Goal: Information Seeking & Learning: Check status

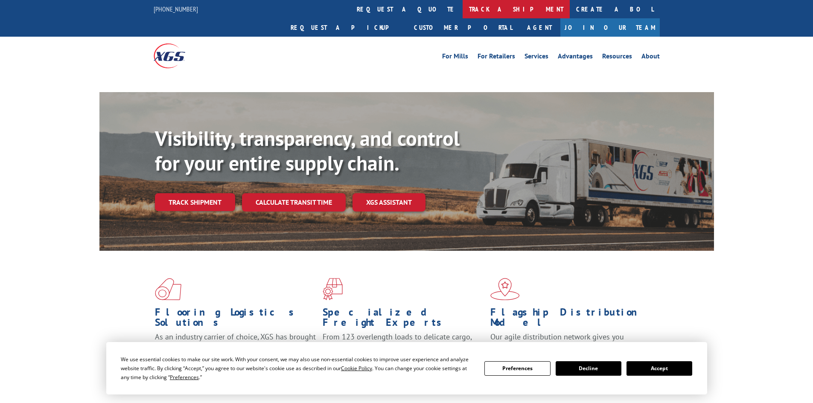
click at [462, 12] on link "track a shipment" at bounding box center [515, 9] width 107 height 18
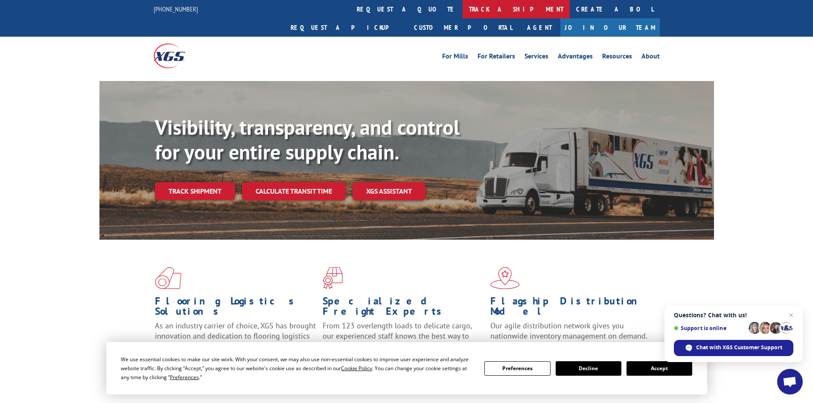
click at [462, 8] on link "track a shipment" at bounding box center [515, 9] width 107 height 18
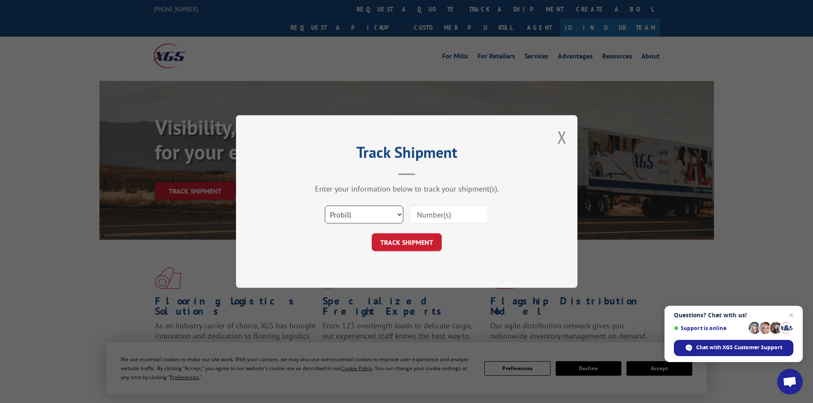
click at [370, 215] on select "Select category... Probill BOL PO" at bounding box center [364, 215] width 78 height 18
select select "bol"
click at [325, 206] on select "Select category... Probill BOL PO" at bounding box center [364, 215] width 78 height 18
drag, startPoint x: 428, startPoint y: 215, endPoint x: 383, endPoint y: 236, distance: 49.2
click at [383, 236] on button "TRACK SHIPMENT" at bounding box center [406, 242] width 70 height 18
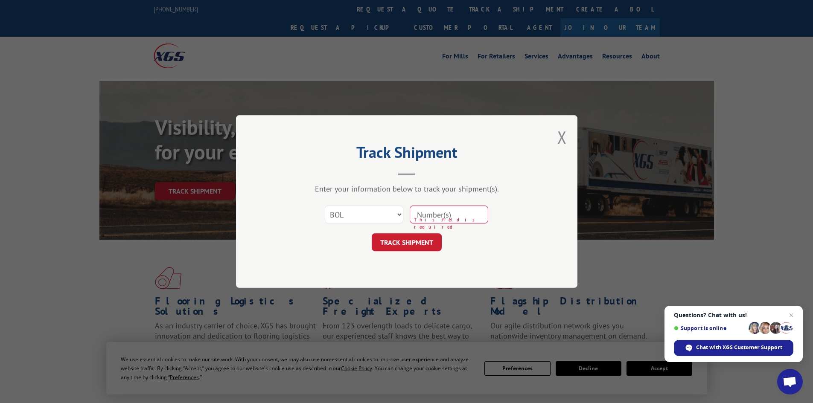
drag, startPoint x: 447, startPoint y: 211, endPoint x: 452, endPoint y: 213, distance: 5.3
click at [452, 213] on input at bounding box center [448, 215] width 78 height 18
click at [454, 216] on input at bounding box center [448, 215] width 78 height 18
click at [562, 137] on button "Close modal" at bounding box center [561, 137] width 9 height 23
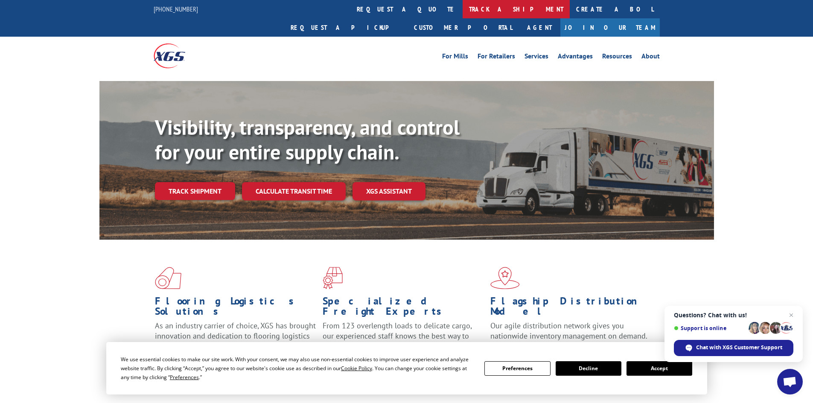
click at [462, 9] on link "track a shipment" at bounding box center [515, 9] width 107 height 18
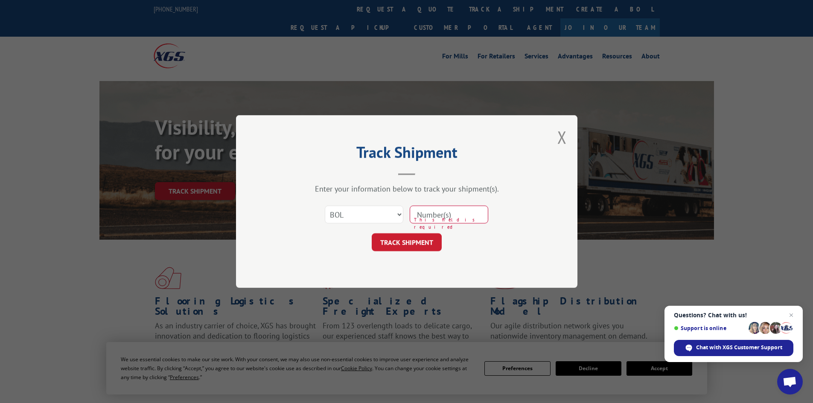
drag, startPoint x: 454, startPoint y: 215, endPoint x: 435, endPoint y: 216, distance: 19.2
click at [435, 216] on input at bounding box center [448, 215] width 78 height 18
paste input "5092923"
type input "5092923"
click at [416, 243] on button "TRACK SHIPMENT" at bounding box center [406, 242] width 70 height 18
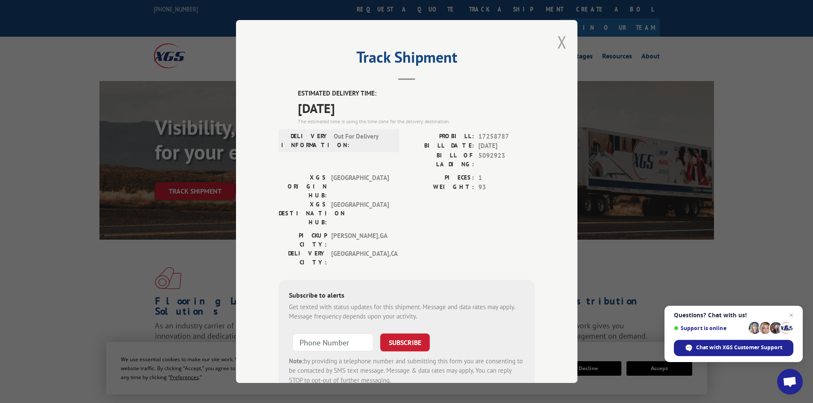
click at [557, 44] on button "Close modal" at bounding box center [561, 42] width 9 height 23
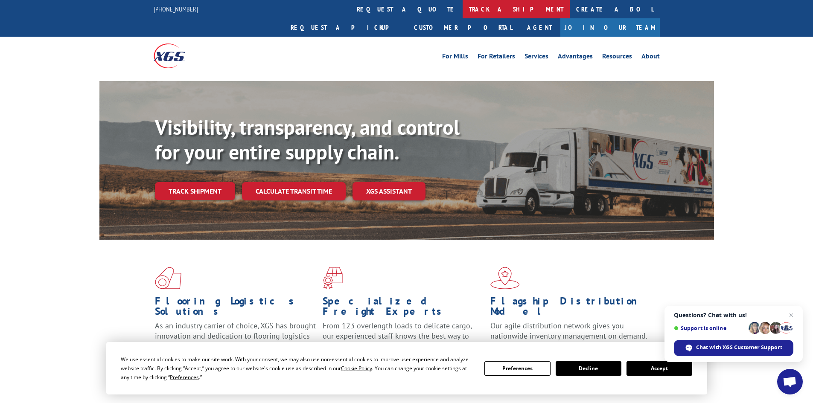
click at [462, 9] on link "track a shipment" at bounding box center [515, 9] width 107 height 18
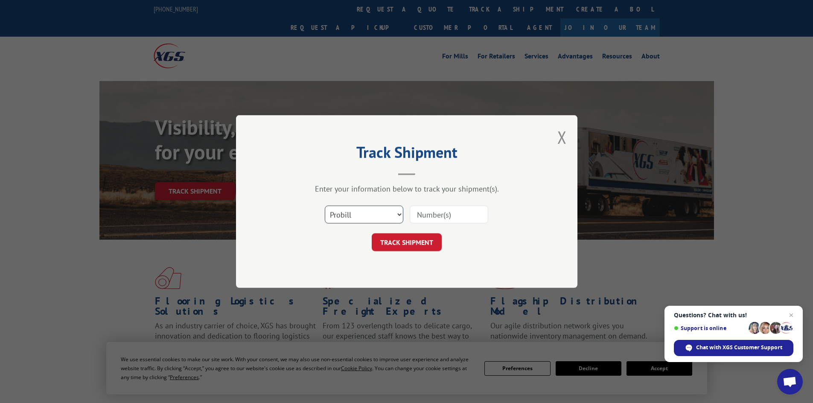
click at [379, 219] on select "Select category... Probill BOL PO" at bounding box center [364, 215] width 78 height 18
select select "bol"
click at [325, 206] on select "Select category... Probill BOL PO" at bounding box center [364, 215] width 78 height 18
paste input "6003506"
type input "6003506"
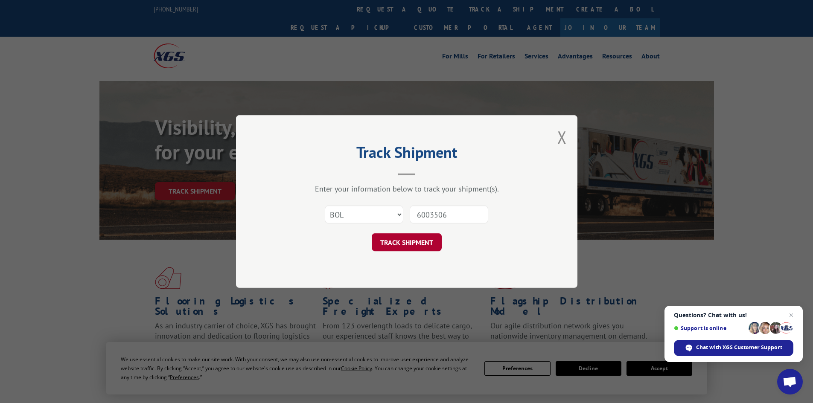
click at [418, 242] on button "TRACK SHIPMENT" at bounding box center [406, 242] width 70 height 18
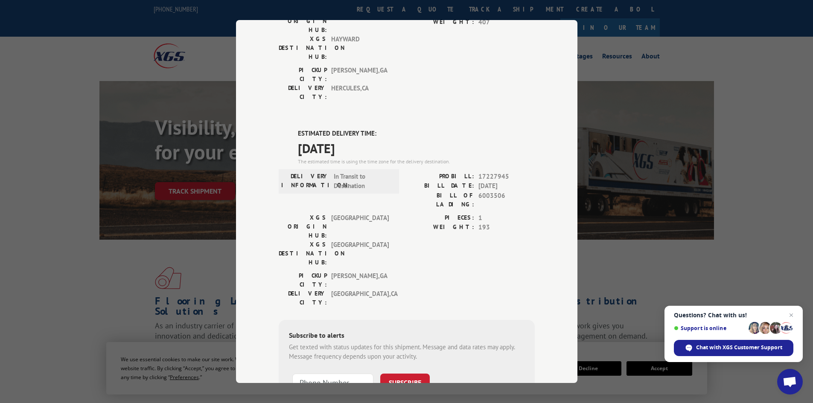
scroll to position [158, 0]
